Goal: Task Accomplishment & Management: Manage account settings

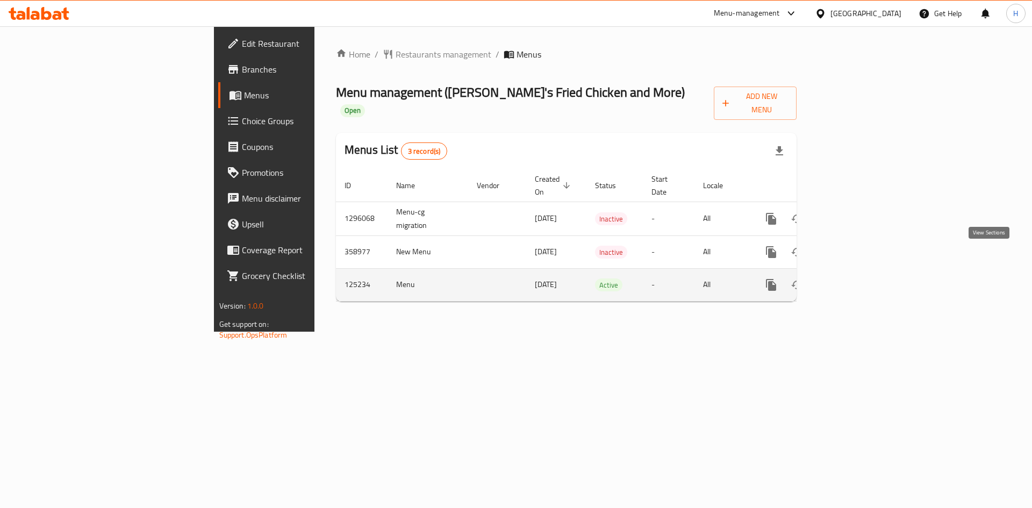
click at [862, 272] on link "enhanced table" at bounding box center [849, 285] width 26 height 26
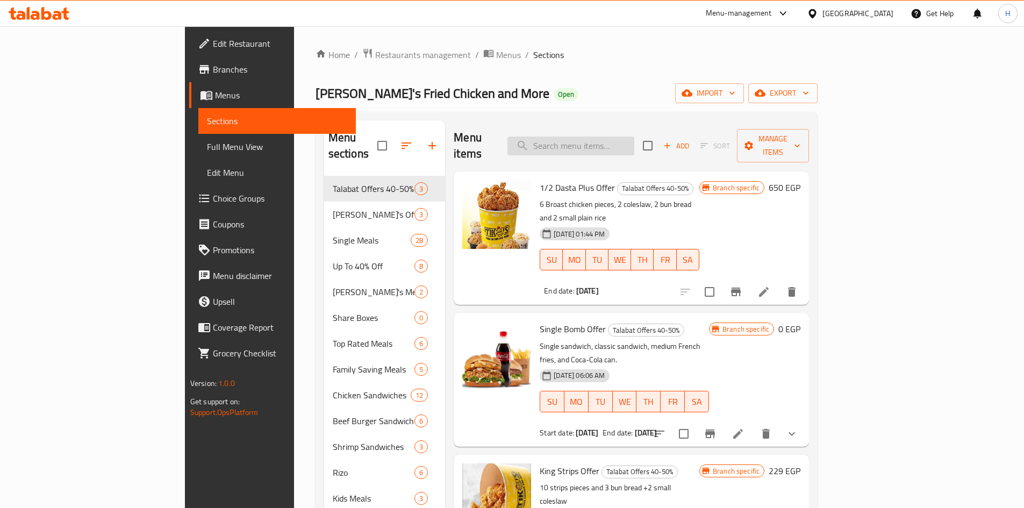
click at [624, 137] on input "search" at bounding box center [570, 146] width 127 height 19
paste input "1/2 Dasta Plus Offer"
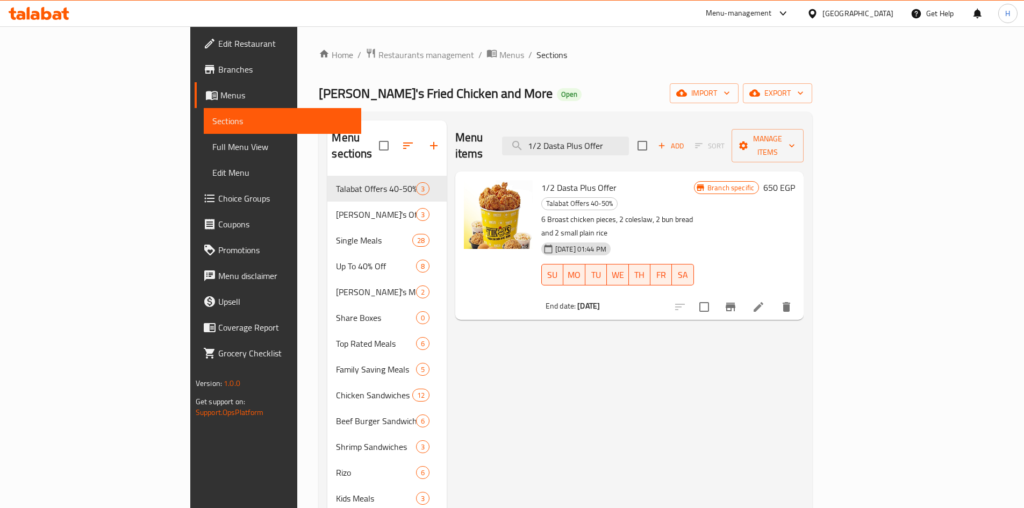
type input "1/2 Dasta Plus Offer"
click at [577, 299] on b "[DATE]" at bounding box center [588, 306] width 23 height 14
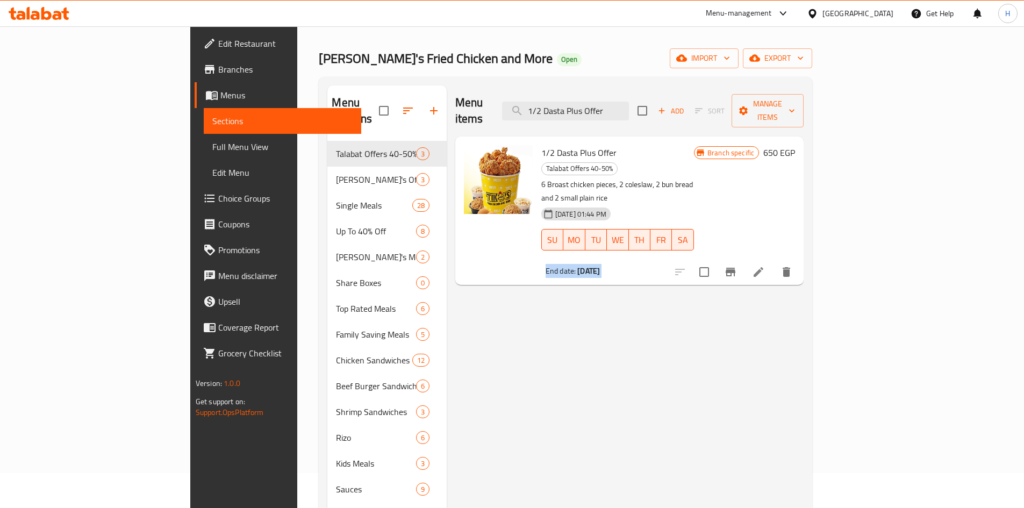
scroll to position [54, 0]
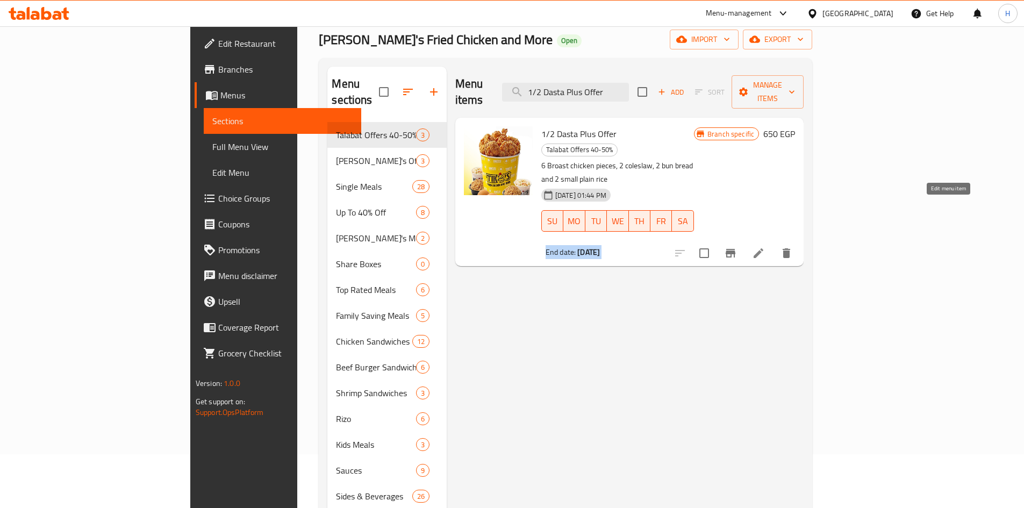
click at [763, 248] on icon at bounding box center [759, 253] width 10 height 10
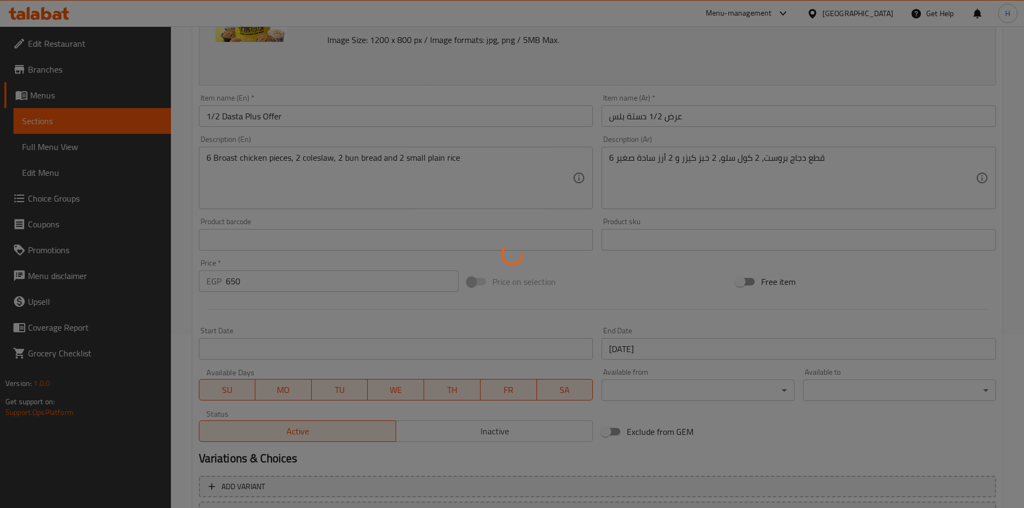
scroll to position [267, 0]
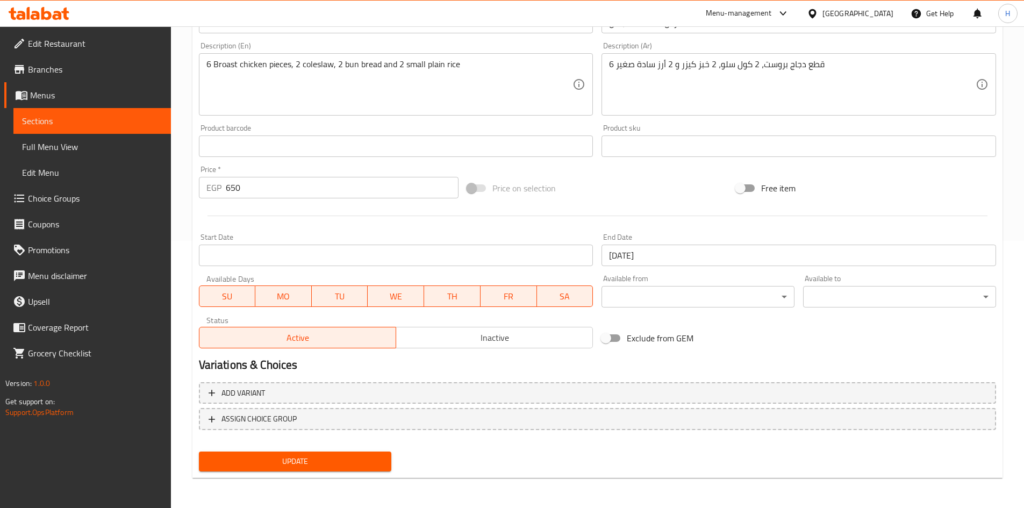
click at [150, 123] on span "Sections" at bounding box center [92, 120] width 140 height 13
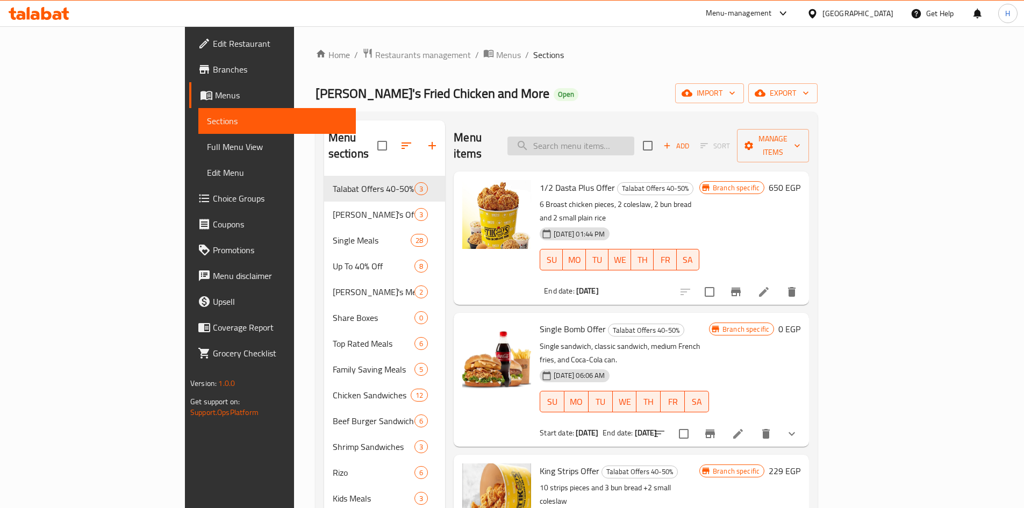
click at [634, 141] on input "search" at bounding box center [570, 146] width 127 height 19
click at [741, 288] on icon "Branch-specific-item" at bounding box center [736, 292] width 10 height 9
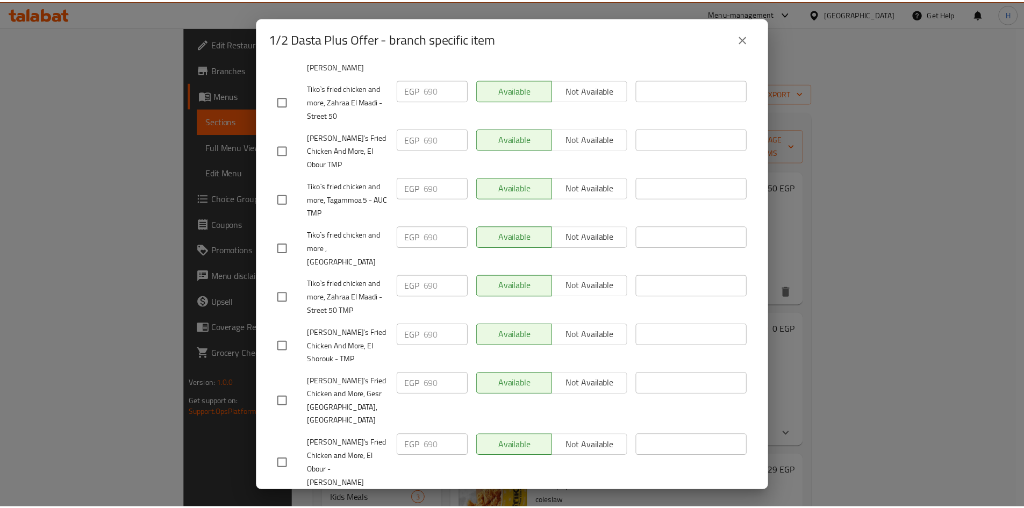
scroll to position [543, 0]
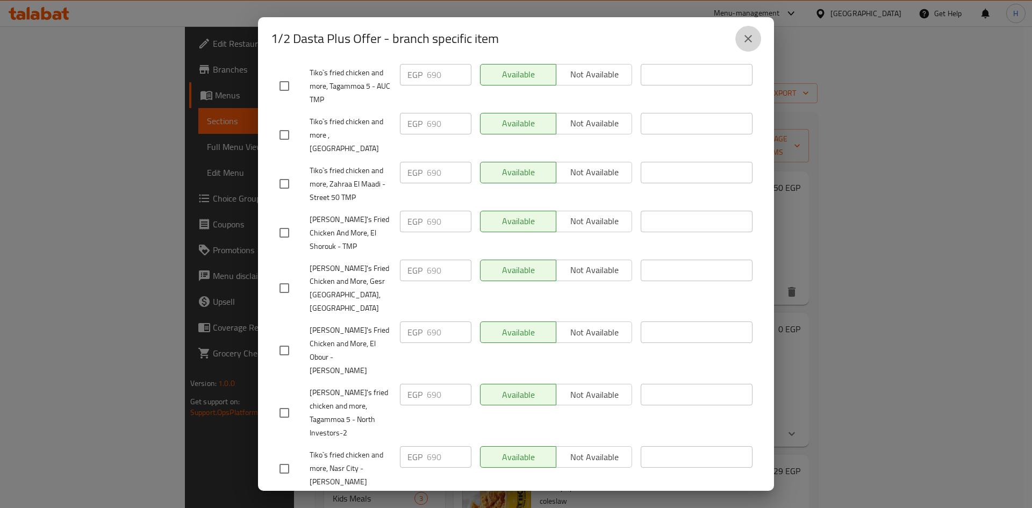
click at [746, 37] on icon "close" at bounding box center [748, 39] width 8 height 8
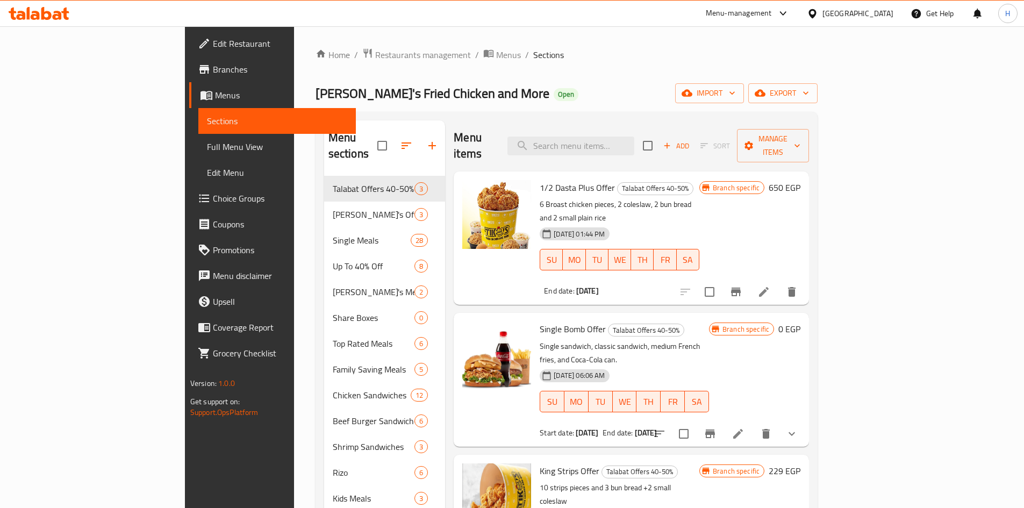
click at [213, 71] on span "Branches" at bounding box center [280, 69] width 134 height 13
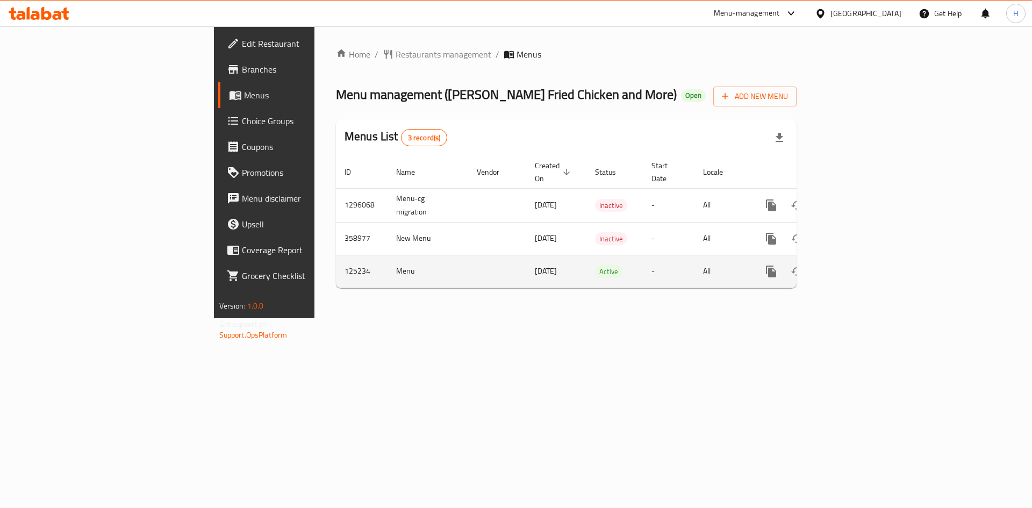
click at [854, 267] on icon "enhanced table" at bounding box center [849, 272] width 10 height 10
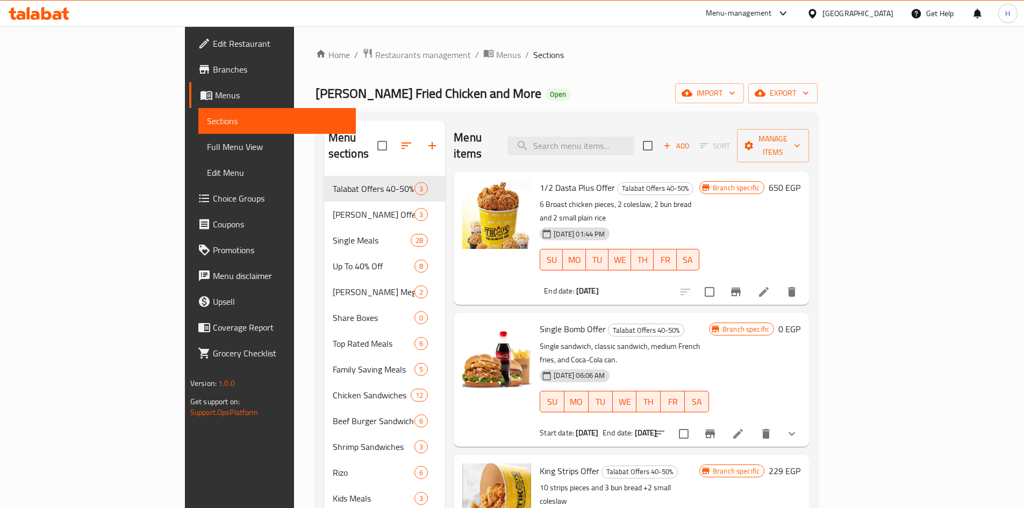
click at [550, 180] on span "1/2 Dasta Plus Offer" at bounding box center [577, 188] width 75 height 16
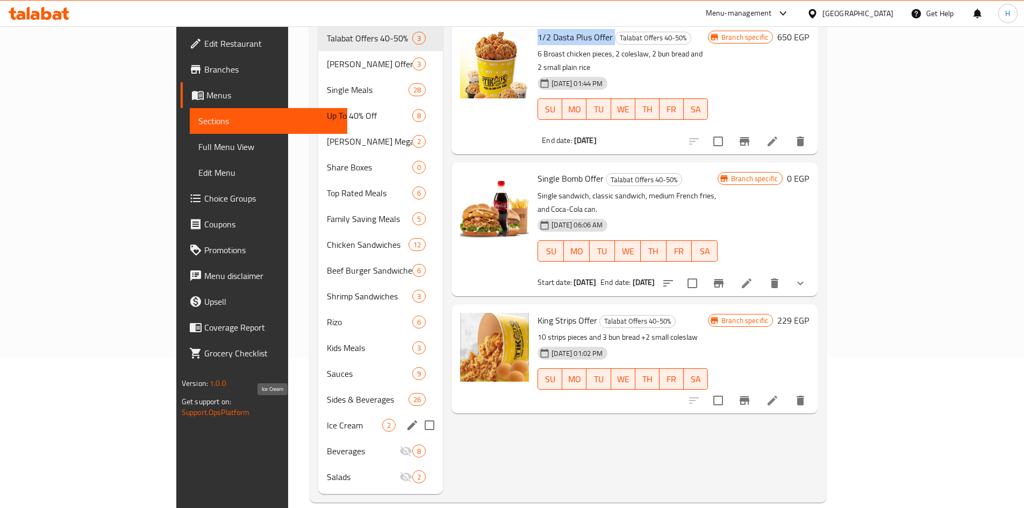
scroll to position [97, 0]
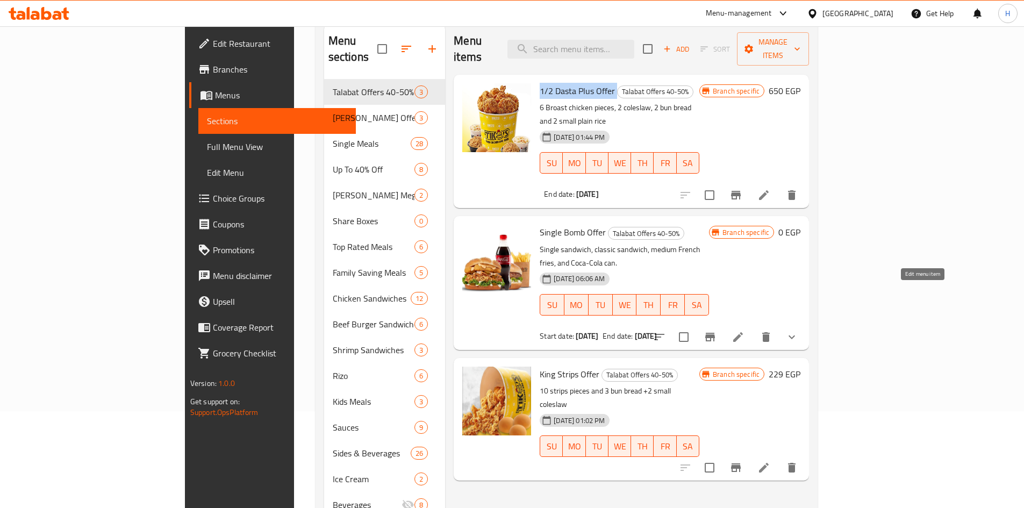
click at [744, 331] on icon at bounding box center [738, 337] width 13 height 13
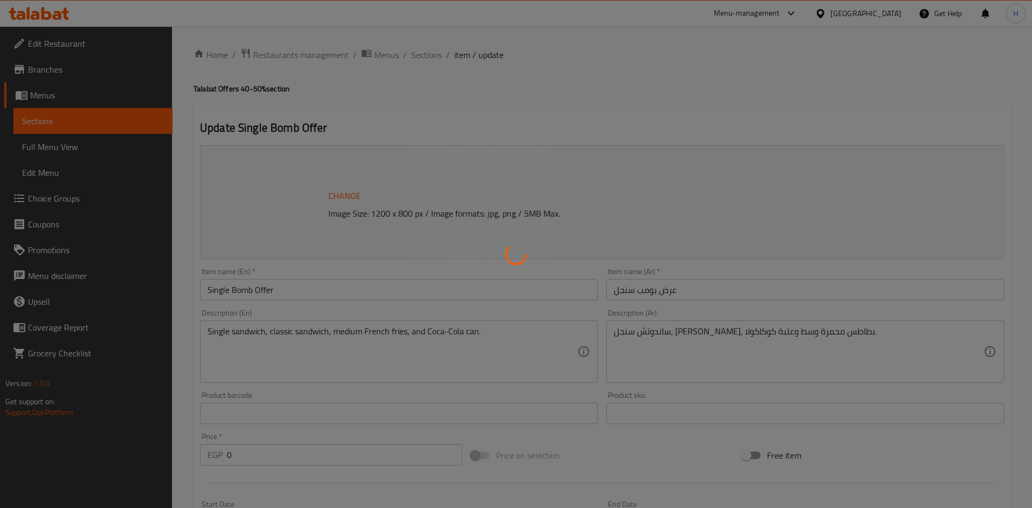
type input "إضافة صوص داخل الساندوتش:"
type input "0"
type input "9"
type input "اختيارك من ثاني ساندويتش:"
type input "1"
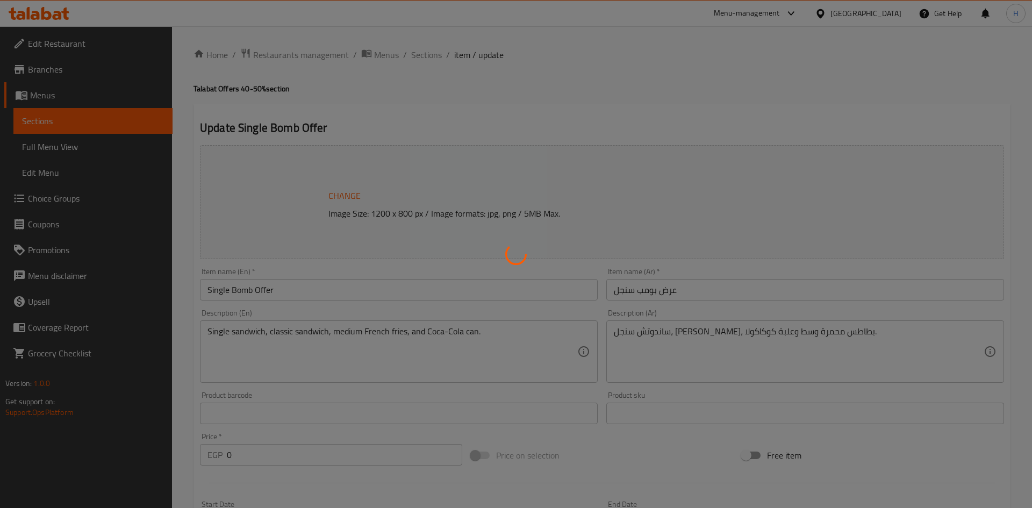
type input "1"
type input "اختيارك من الساندوتش الثاني"
type input "1"
type input "الإضافات:"
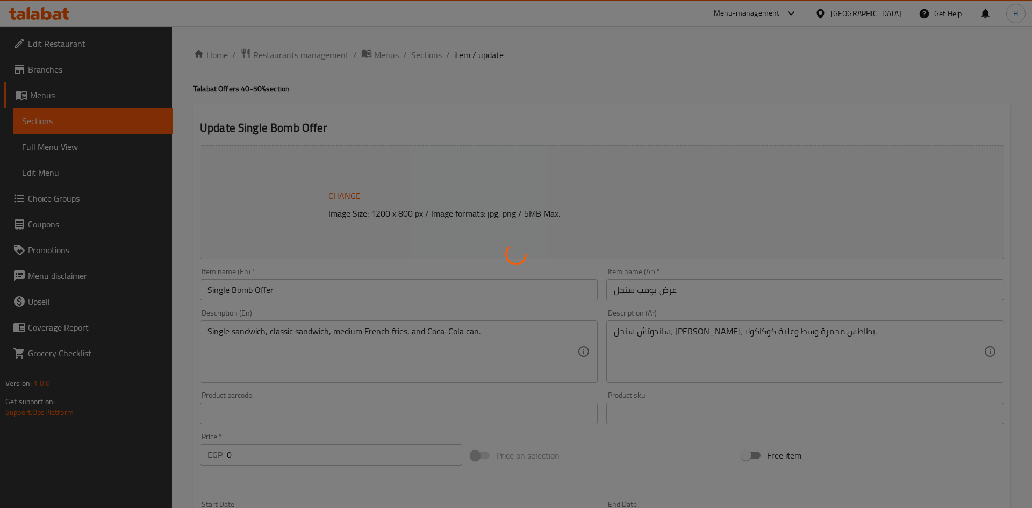
type input "0"
type input "7"
type input "الإضافات:"
type input "0"
type input "7"
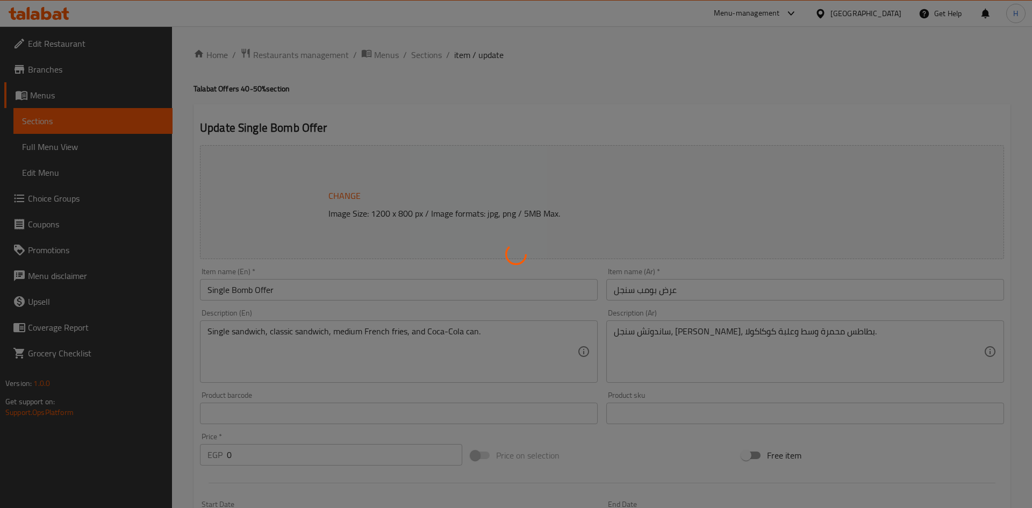
type input "اختيارك من ثاني ساندويتش:"
type input "1"
type input "اختيارك من الساندوتش الثاني"
type input "1"
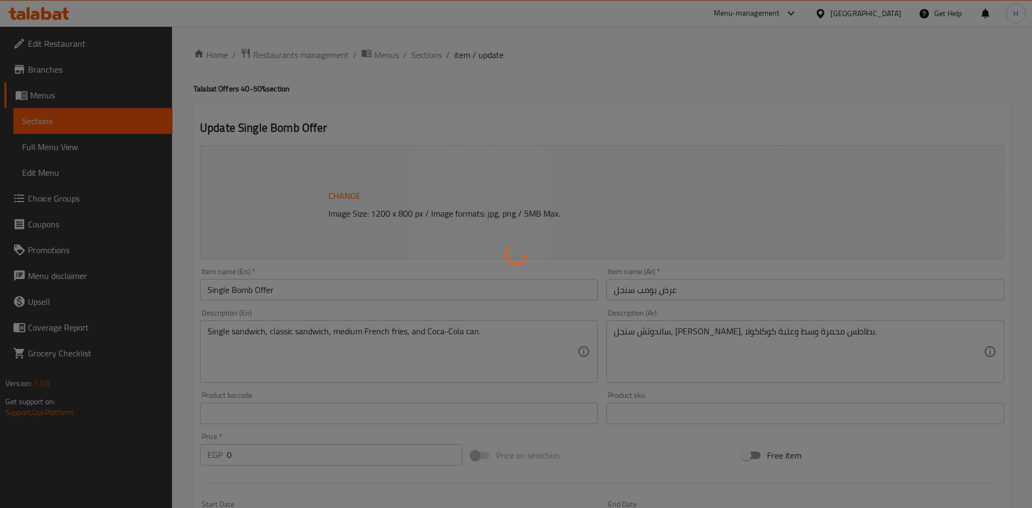
type input "1"
type input "إضافة صوص داخل الساندوتش:"
type input "0"
type input "6"
type input "إختيارك من:"
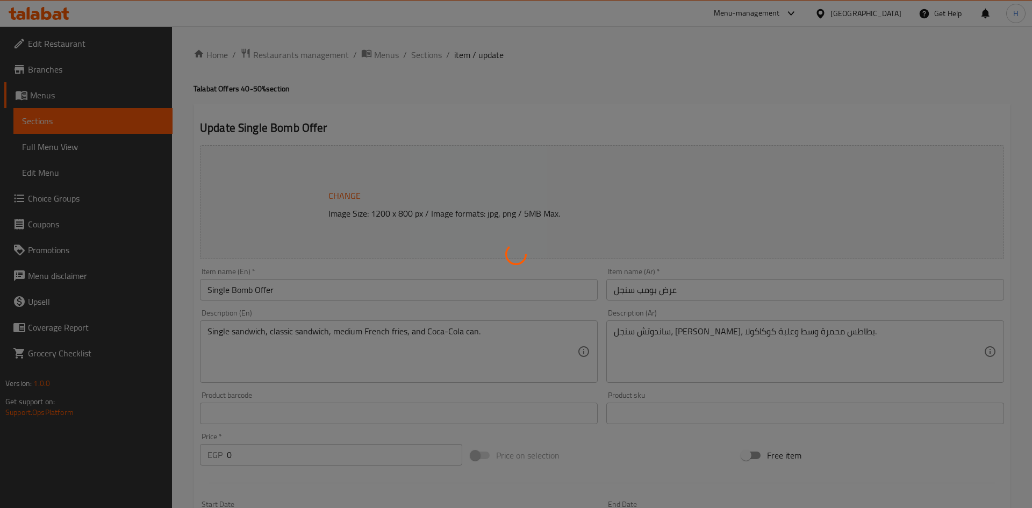
type input "1"
type input "الإضافات:"
type input "0"
type input "7"
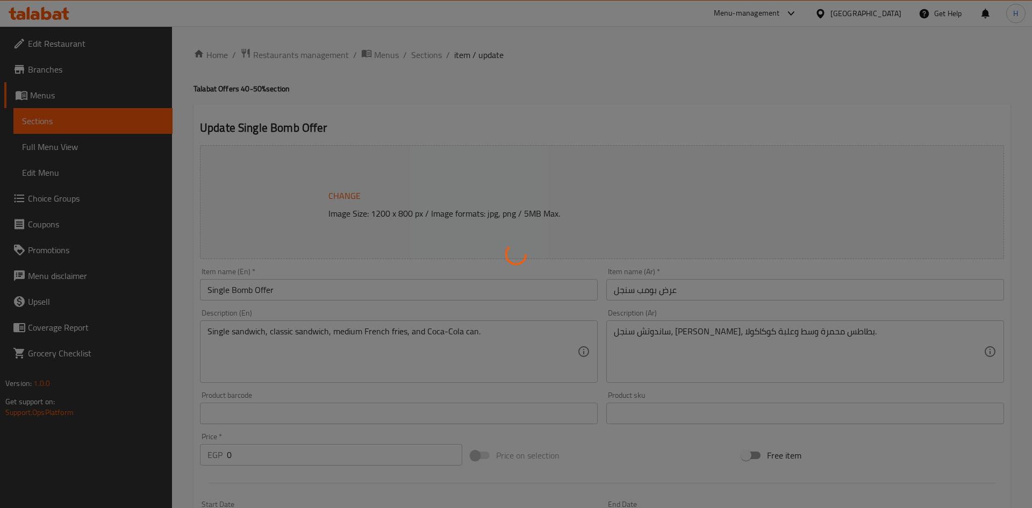
type input "اختيارك من ثاني ساندويتش:"
type input "1"
type input "اختيارك من الساندوتش الثاني"
type input "1"
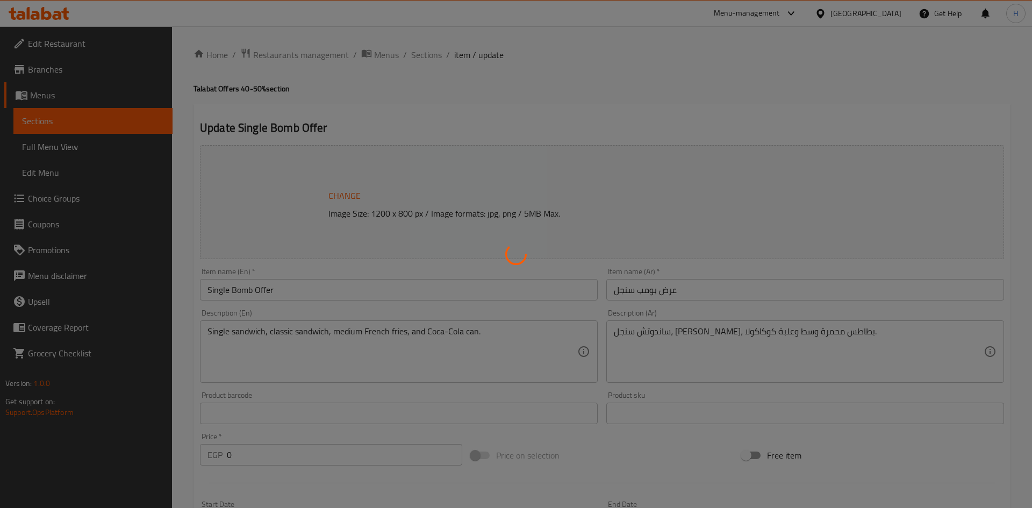
type input "1"
type input "اضافة صوص داخل الساندوتش:"
type input "0"
type input "9"
type input "اختيارك من ثاني ساندويتش:"
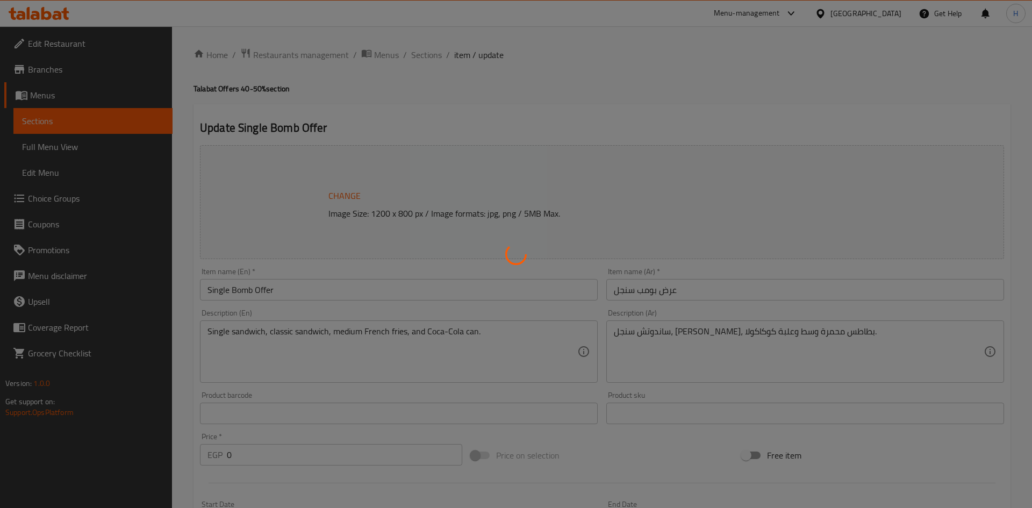
type input "1"
type input "اختيارك من الساندوتش الثاني"
type input "1"
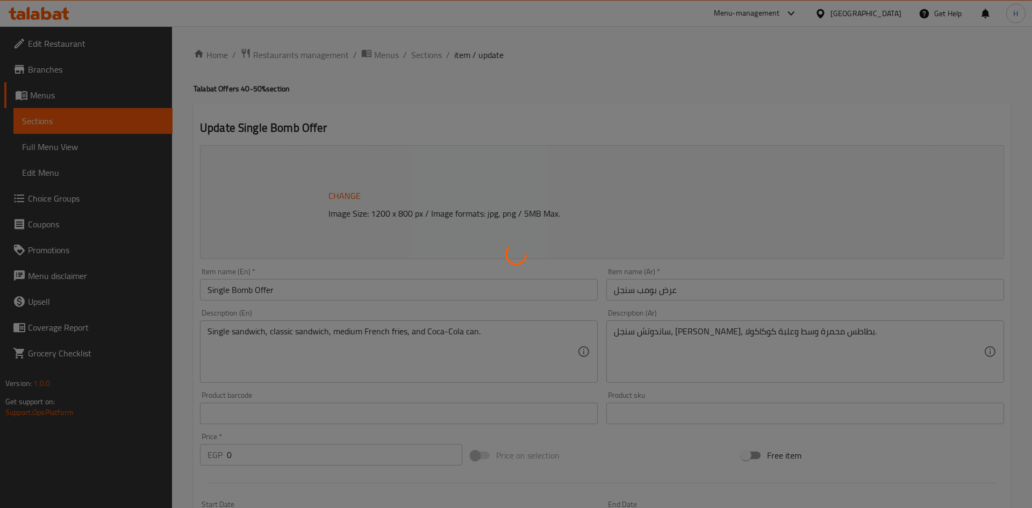
type input "اضافة صوص داخل الساندوتش:"
type input "0"
type input "9"
type input "اضافات:"
type input "0"
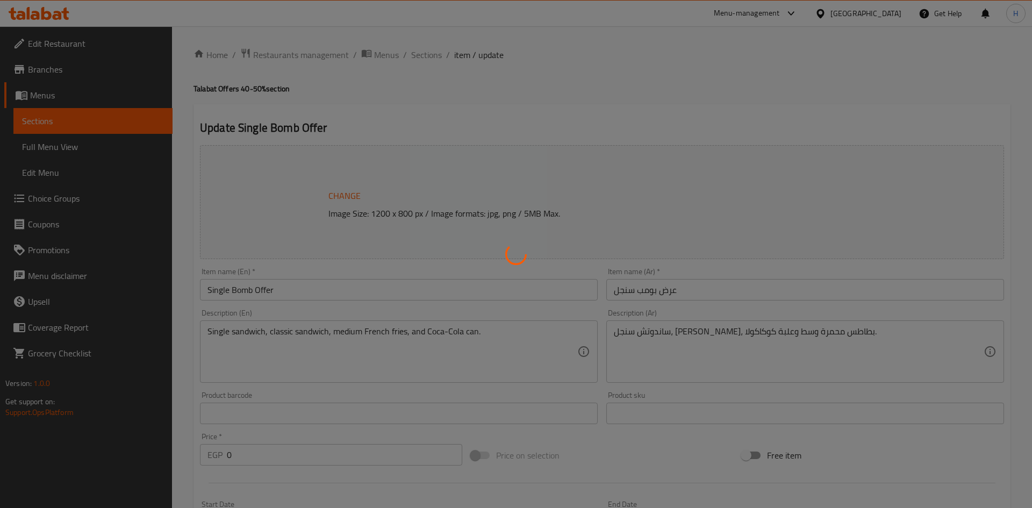
type input "6"
type input "اختيارك من ثاني ساندويتش:"
type input "1"
type input "اختيارك من الساندوتش الثاني"
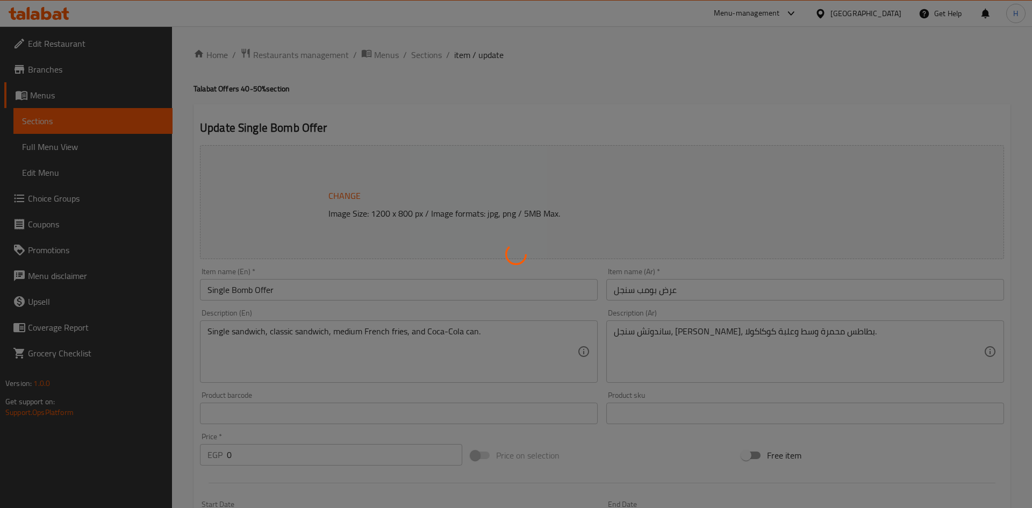
type input "1"
type input "اضافة صوص داخل الساندوتش:"
type input "0"
type input "9"
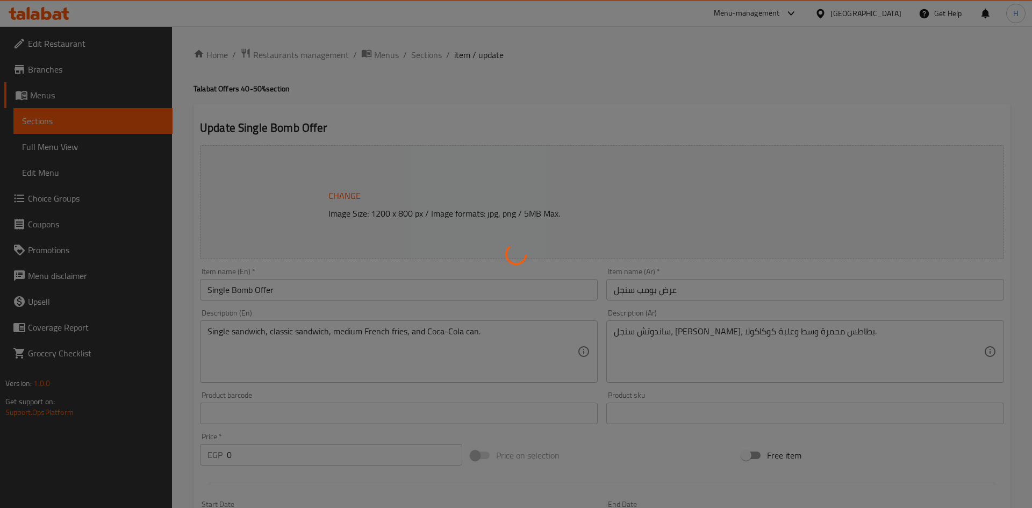
type input "اضافات:"
type input "0"
type input "8"
type input "اختيارك من ثاني ساندويتش:"
type input "1"
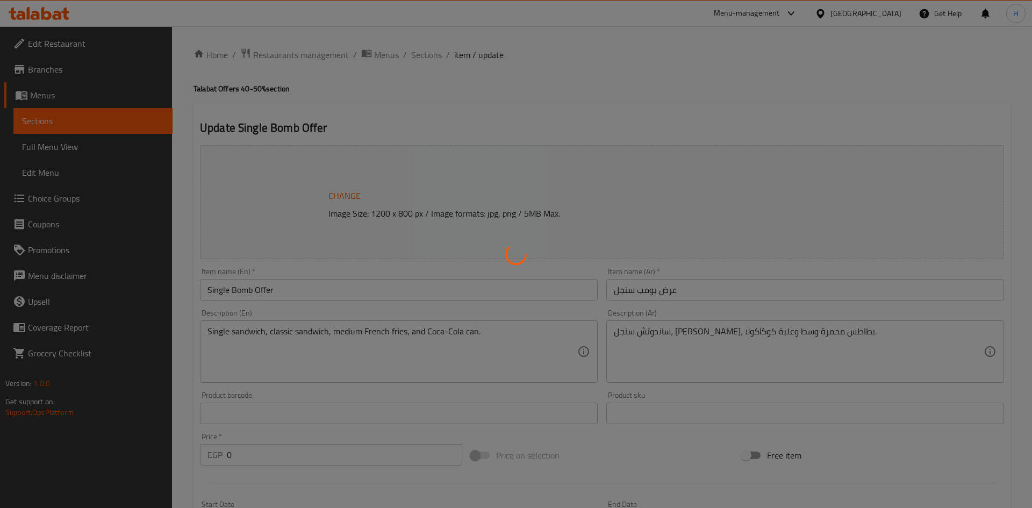
type input "1"
type input "اختيارك من الساندوتش الثاني"
type input "1"
type input "اضافة صوص داخل الساندوتش:"
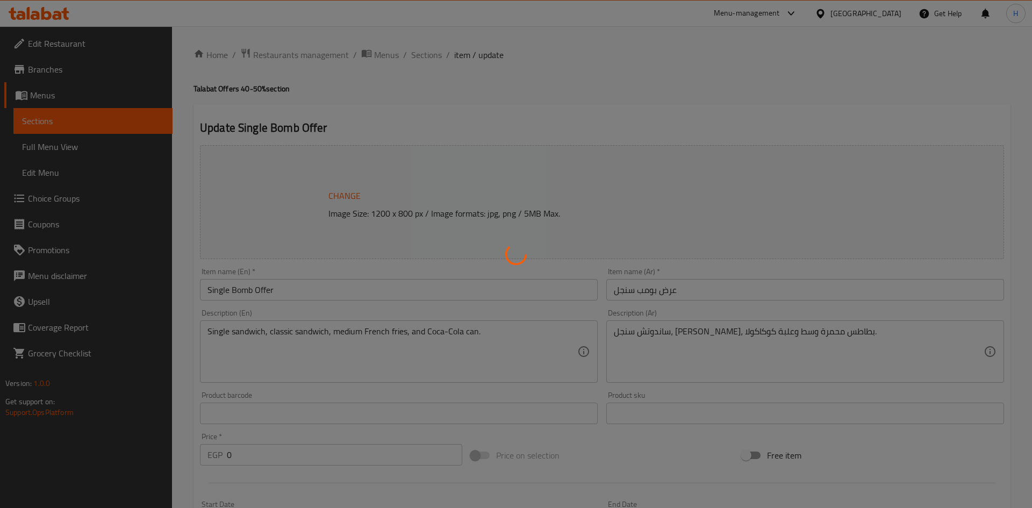
type input "0"
type input "9"
type input "اضافات:"
type input "0"
type input "8"
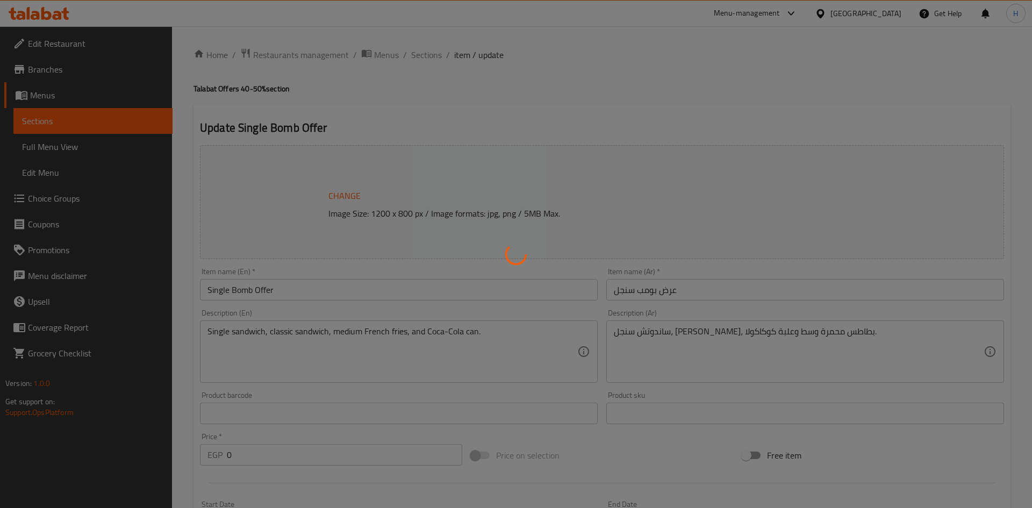
type input "اختيارك من ثاني ساندويتش:"
type input "1"
type input "اختيارك من الساندوتش الثاني"
type input "1"
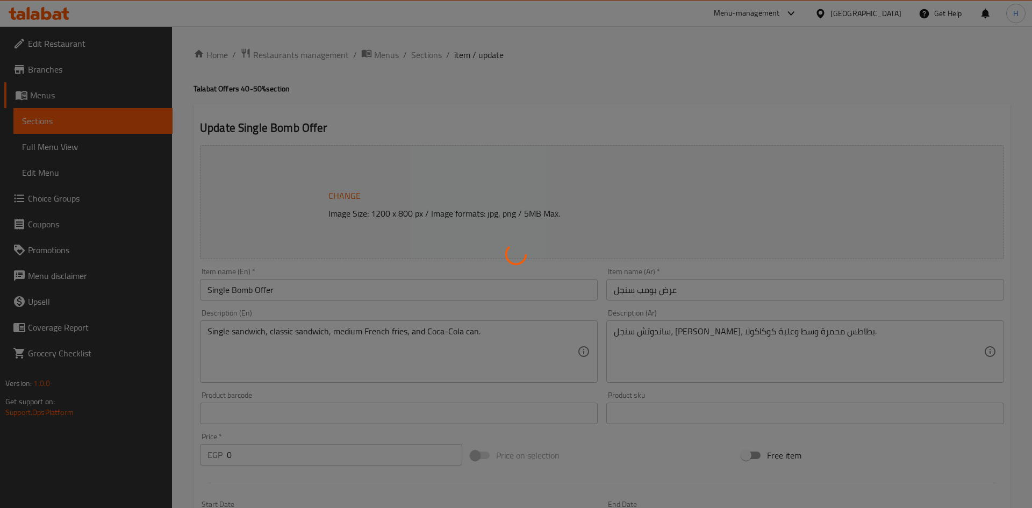
type input "1"
type input "اضافة صوص داخل الساندوتش:"
type input "0"
type input "9"
type input "اضافات:"
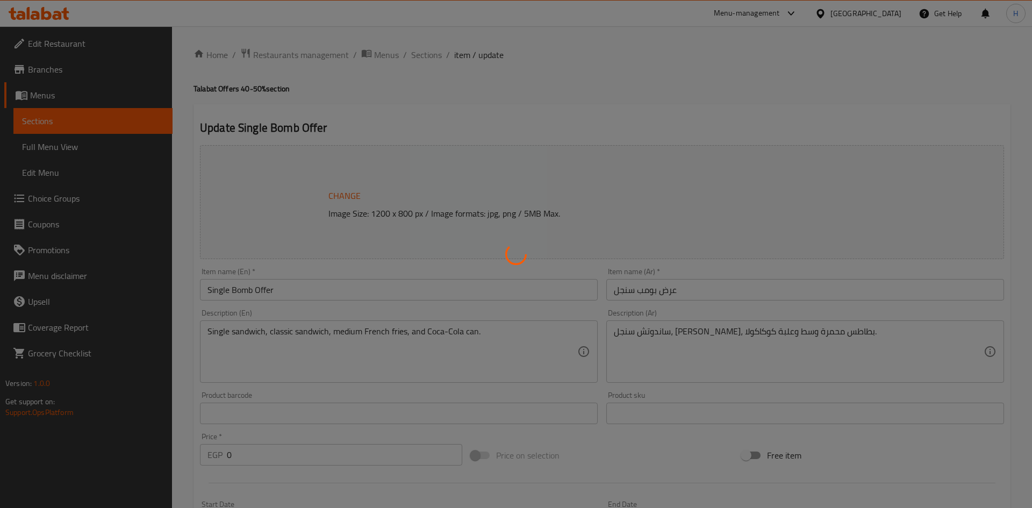
type input "0"
type input "8"
type input "اختيارك من ثاني ساندويتش:"
type input "1"
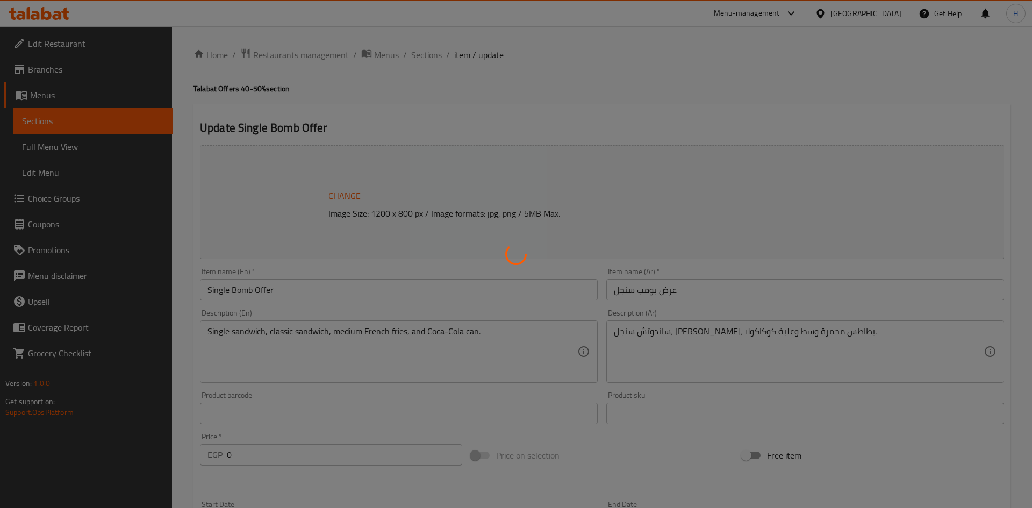
type input "اختيارك من الساندوتش الثاني"
type input "1"
type input "اضافة صوص داخل الساندوتش:"
type input "0"
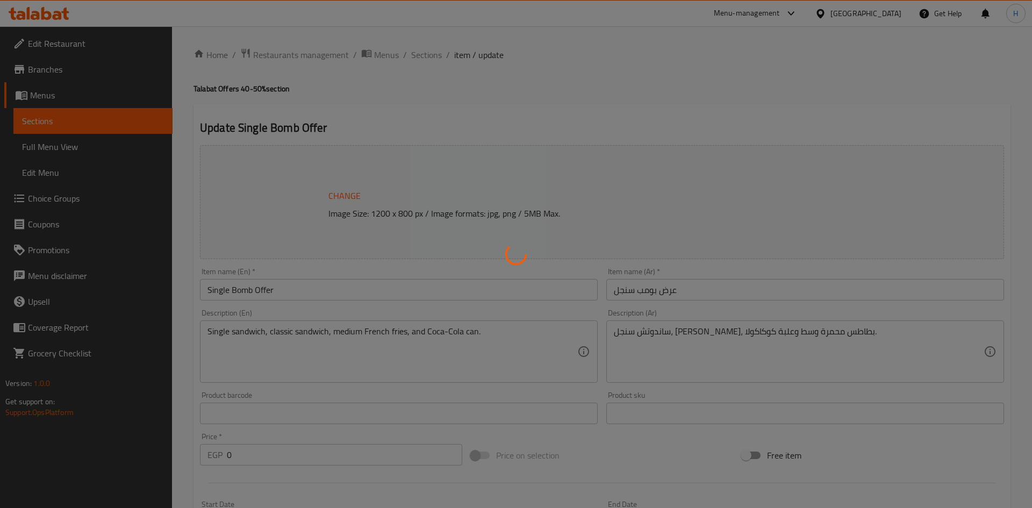
type input "9"
type input "اضافات:"
type input "0"
type input "8"
type input "اختيارك من ثاني ساندويتش:"
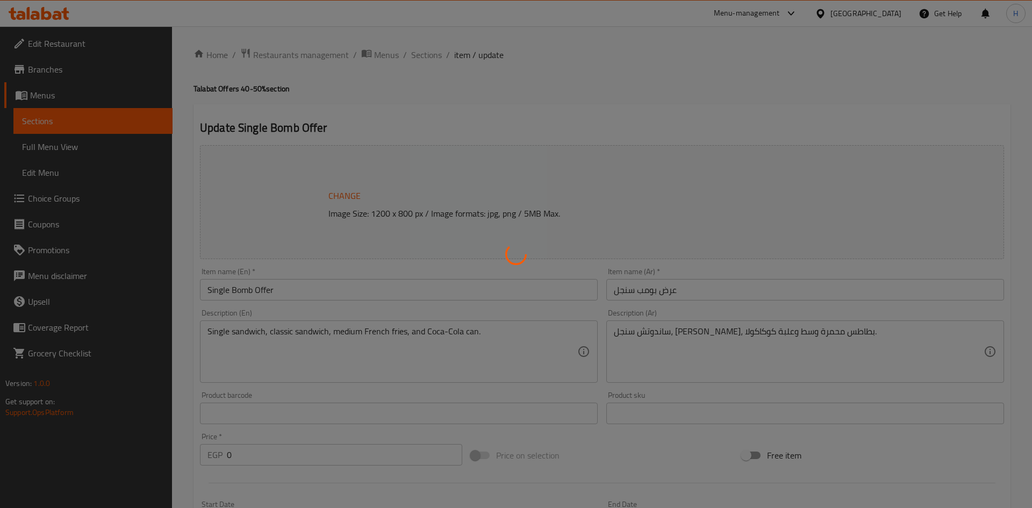
type input "1"
type input "اختيارك من الساندوتش الثاني"
type input "1"
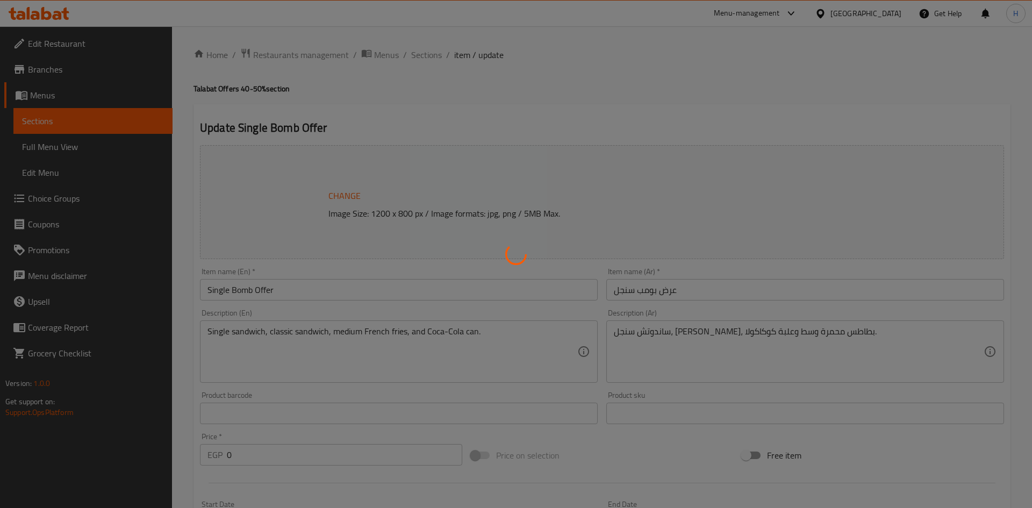
type input "اضافة صوص داخل الساندوتش:"
type input "0"
type input "9"
type input "اضافات:"
type input "0"
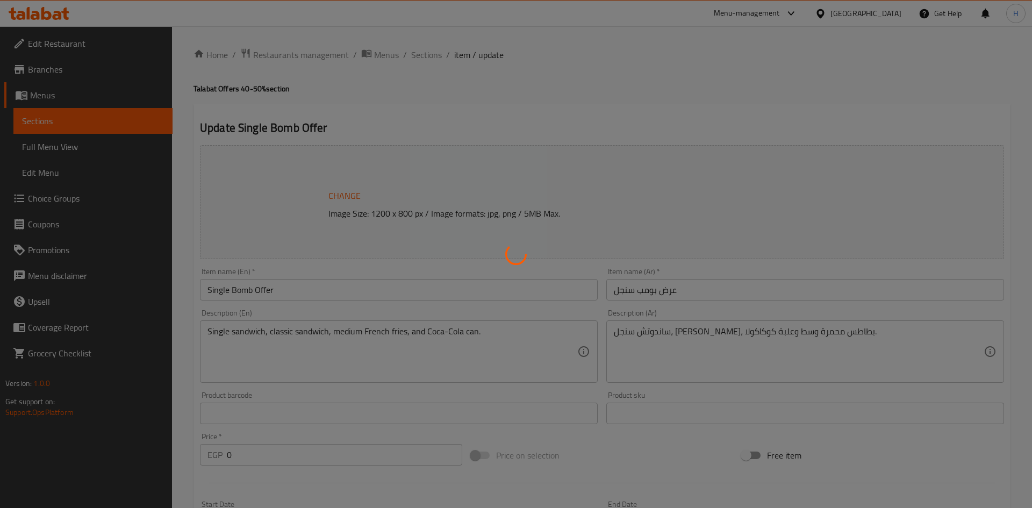
type input "8"
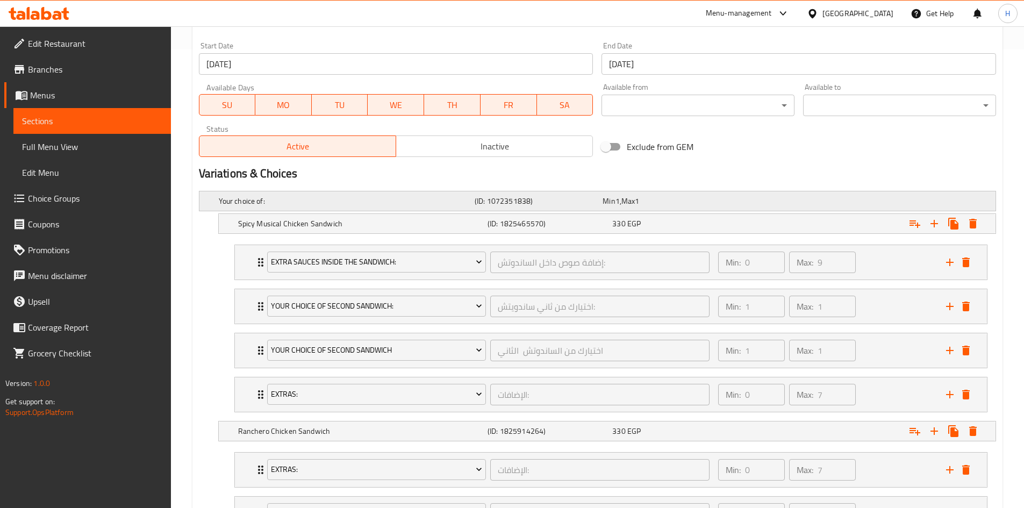
scroll to position [484, 0]
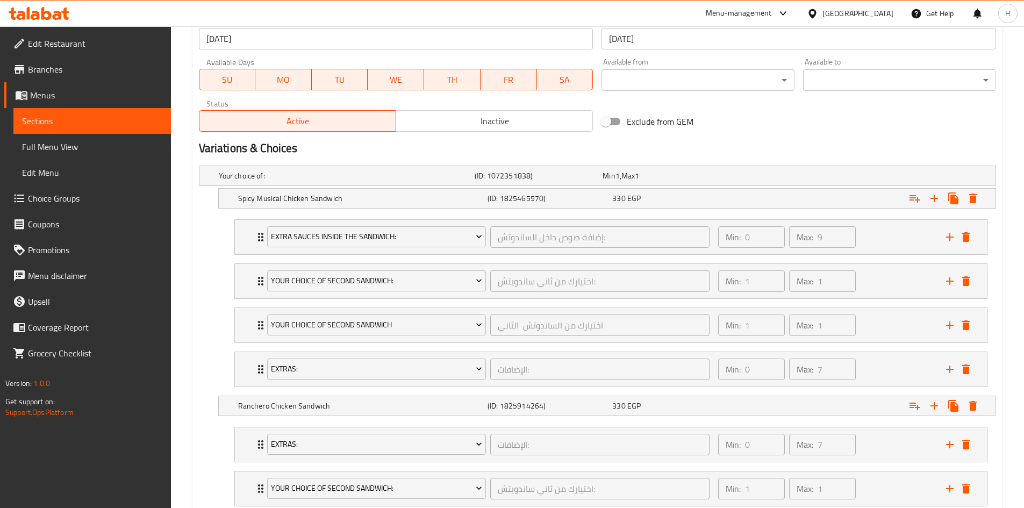
click at [154, 127] on link "Sections" at bounding box center [91, 121] width 157 height 26
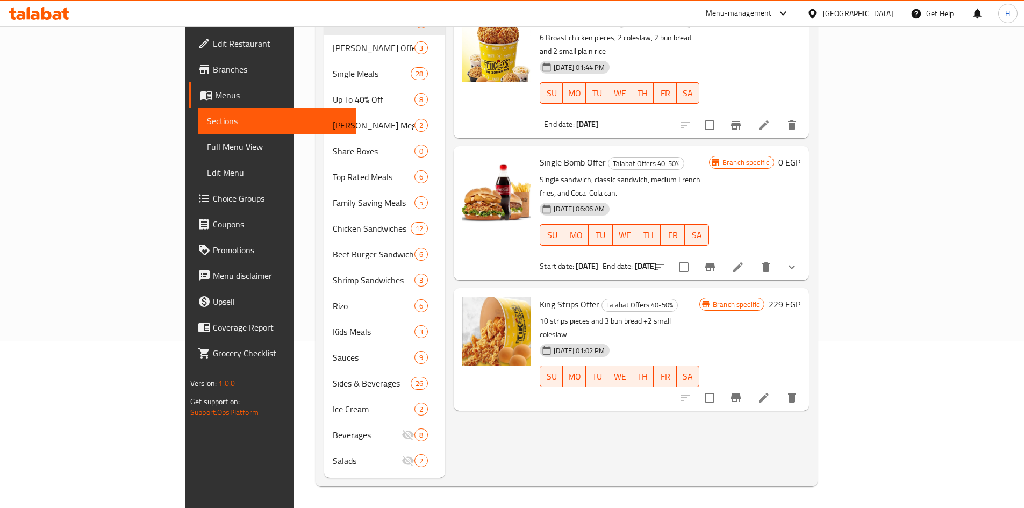
scroll to position [150, 0]
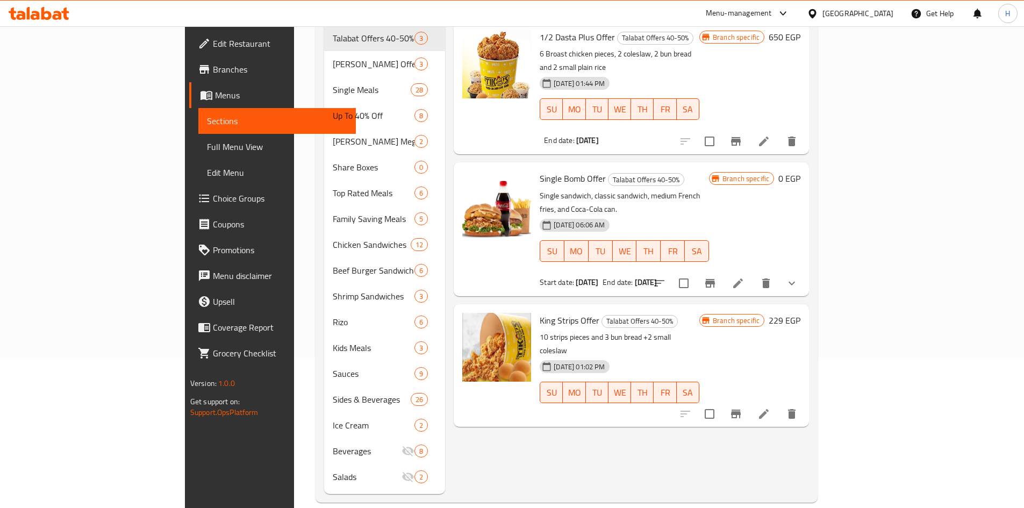
click at [604, 405] on div "Menu items Add Sort Manage items 1/2 Dasta Plus Offer Talabat Offers 40-50% 6 B…" at bounding box center [627, 232] width 364 height 524
